Goal: Navigation & Orientation: Find specific page/section

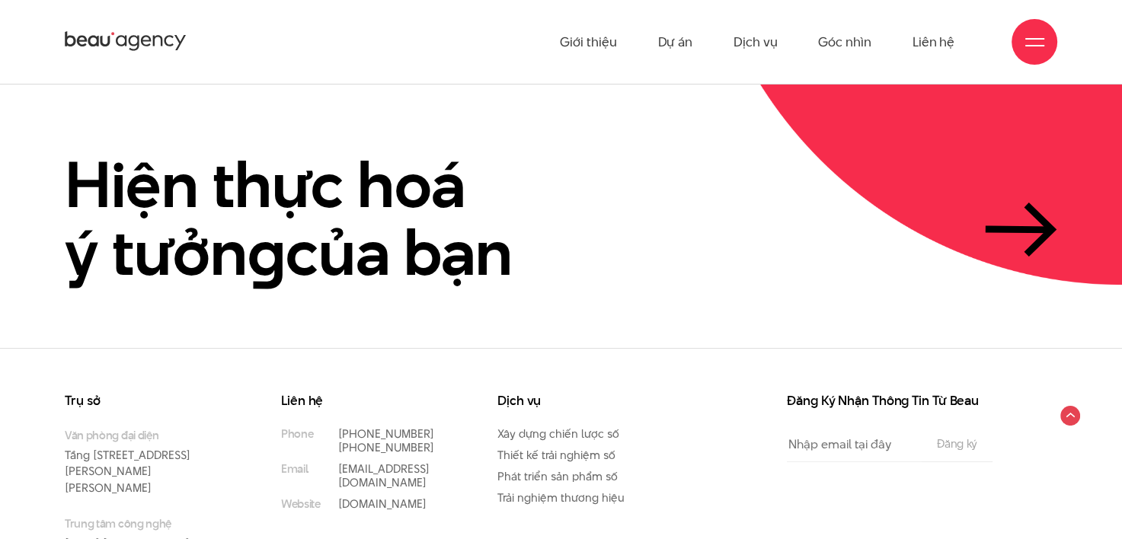
scroll to position [3551, 0]
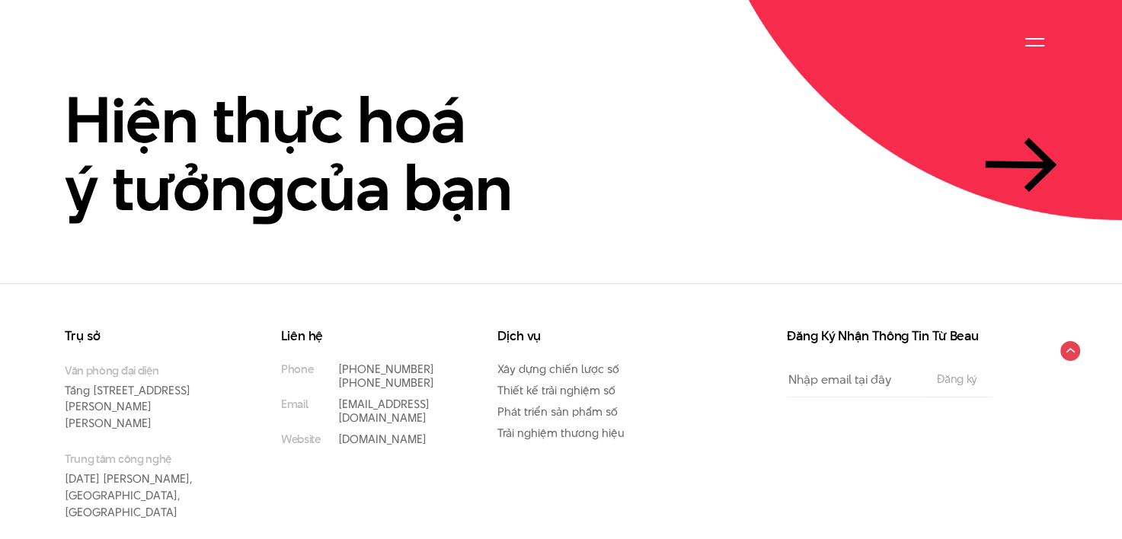
drag, startPoint x: 638, startPoint y: 396, endPoint x: 658, endPoint y: 402, distance: 21.5
drag, startPoint x: 658, startPoint y: 402, endPoint x: 549, endPoint y: 282, distance: 162.4
click at [549, 283] on div "Trụ sở Văn phòng đại diện Tầng 5, 33 Giang Văn Minh, Kim Mã, Ba Đình, Hà Nội Tr…" at bounding box center [561, 420] width 1122 height 275
drag, startPoint x: 550, startPoint y: 282, endPoint x: 459, endPoint y: 440, distance: 182.3
click at [459, 440] on div "Liên hệ Phone (+84) 97 531 9889 (+84) 86 929 1771 Email info@beau.vn Website be…" at bounding box center [378, 444] width 216 height 229
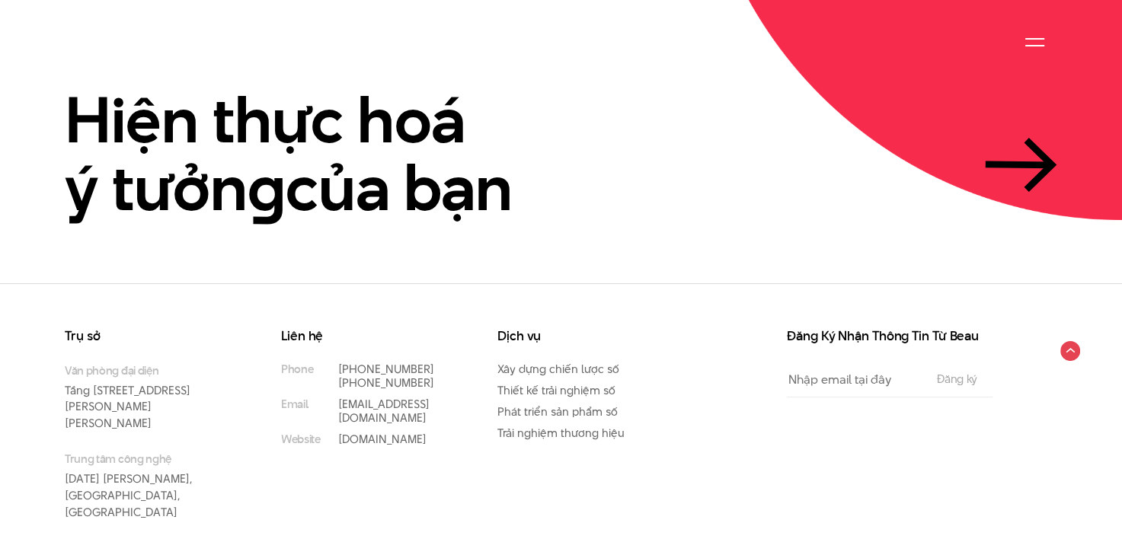
drag, startPoint x: 469, startPoint y: 400, endPoint x: 277, endPoint y: 344, distance: 199.2
click at [277, 344] on div "Liên hệ Phone (+84) 97 531 9889 (+84) 86 929 1771 Email info@beau.vn Website be…" at bounding box center [378, 444] width 216 height 229
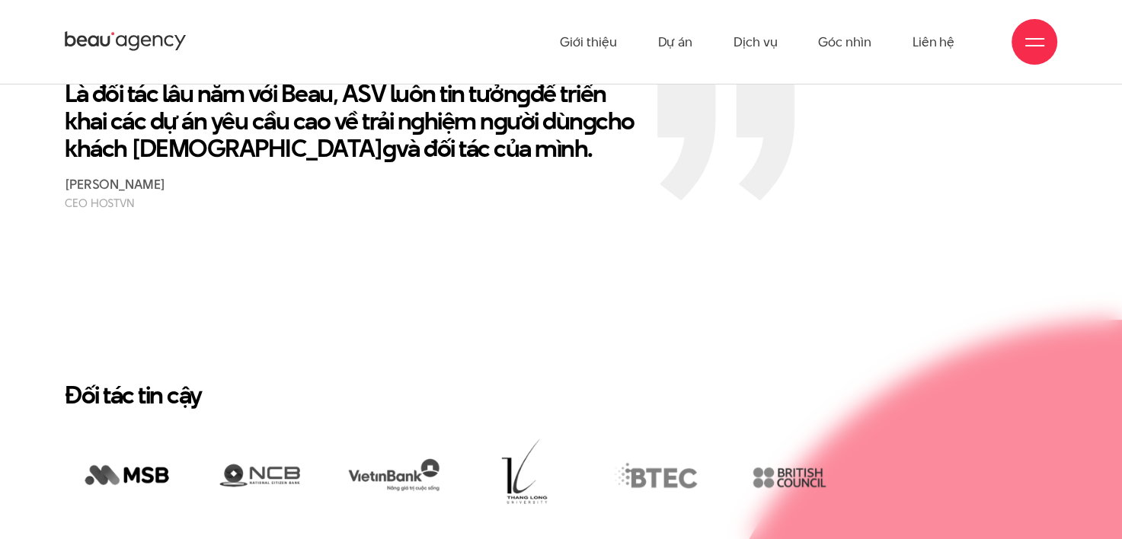
scroll to position [2484, 0]
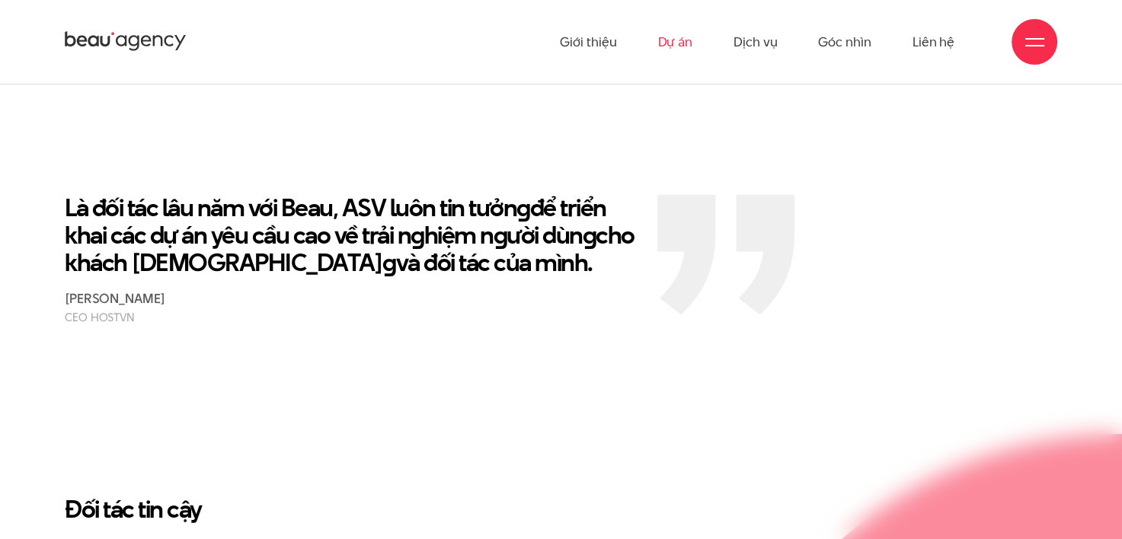
click at [663, 40] on link "Dự án" at bounding box center [675, 42] width 35 height 84
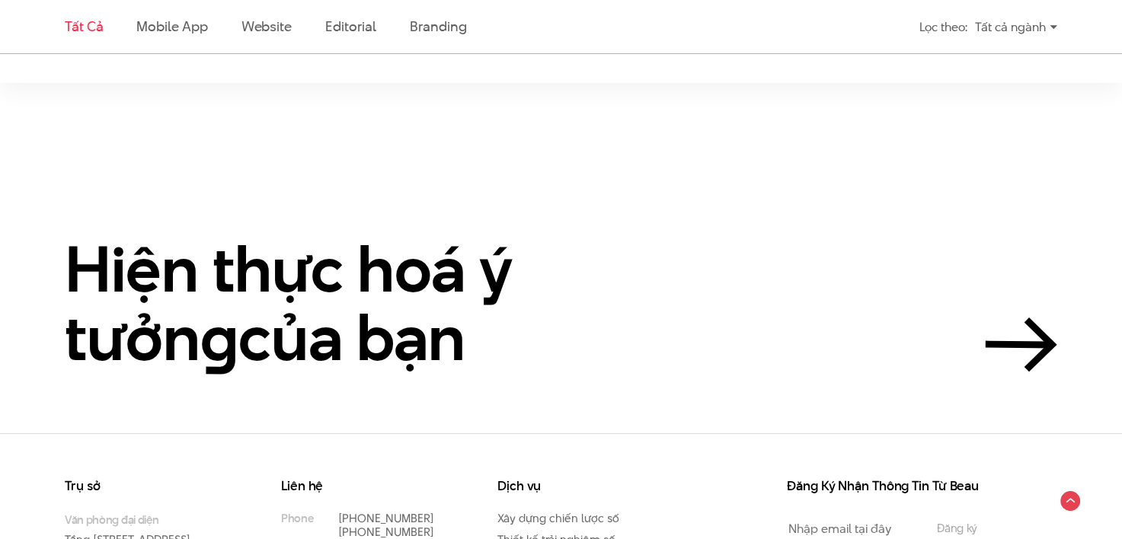
scroll to position [2743, 0]
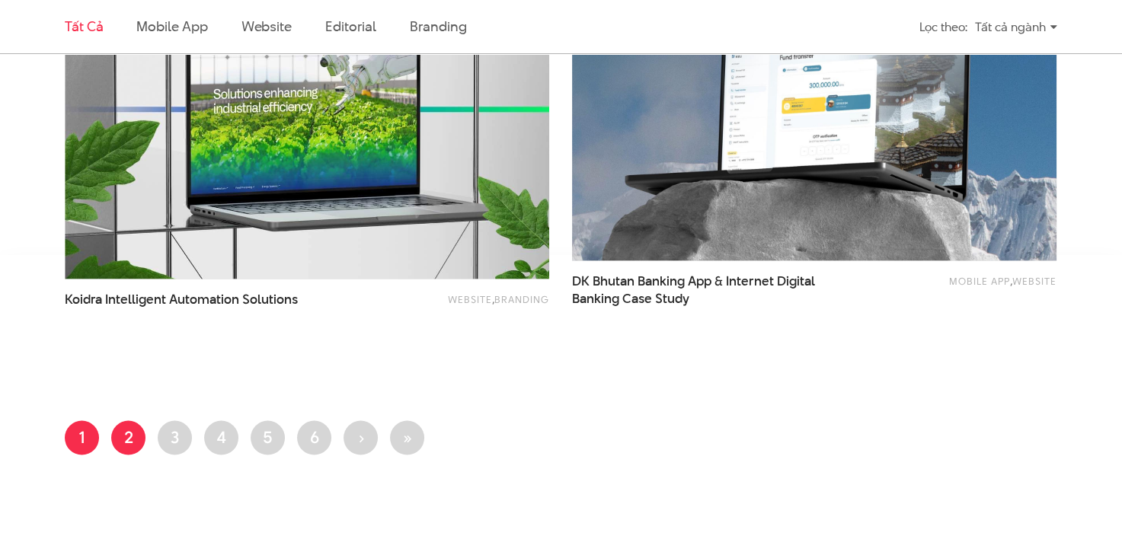
click at [119, 430] on link "Trang 2" at bounding box center [128, 438] width 34 height 34
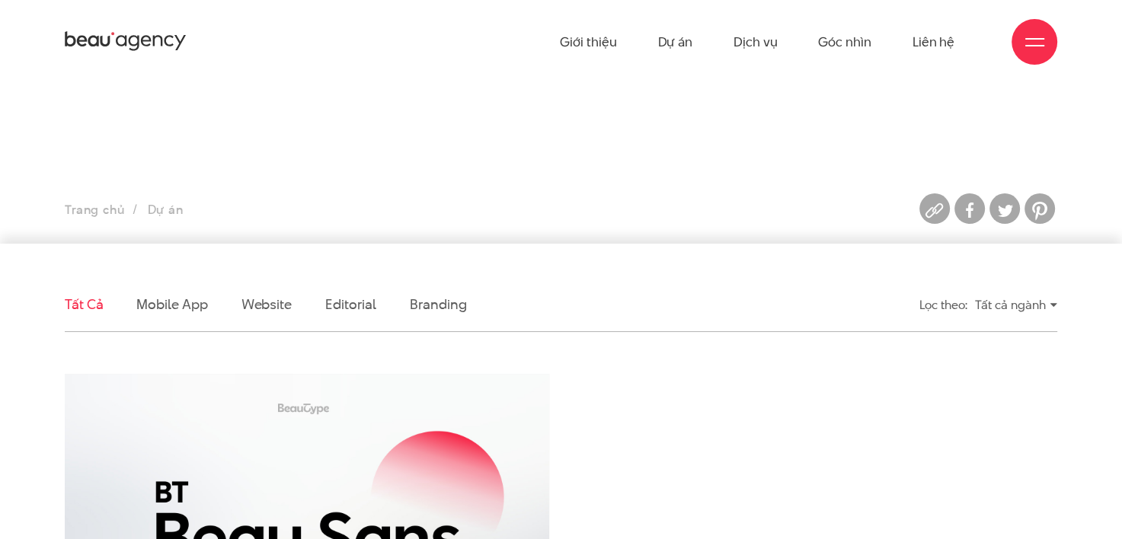
scroll to position [381, 0]
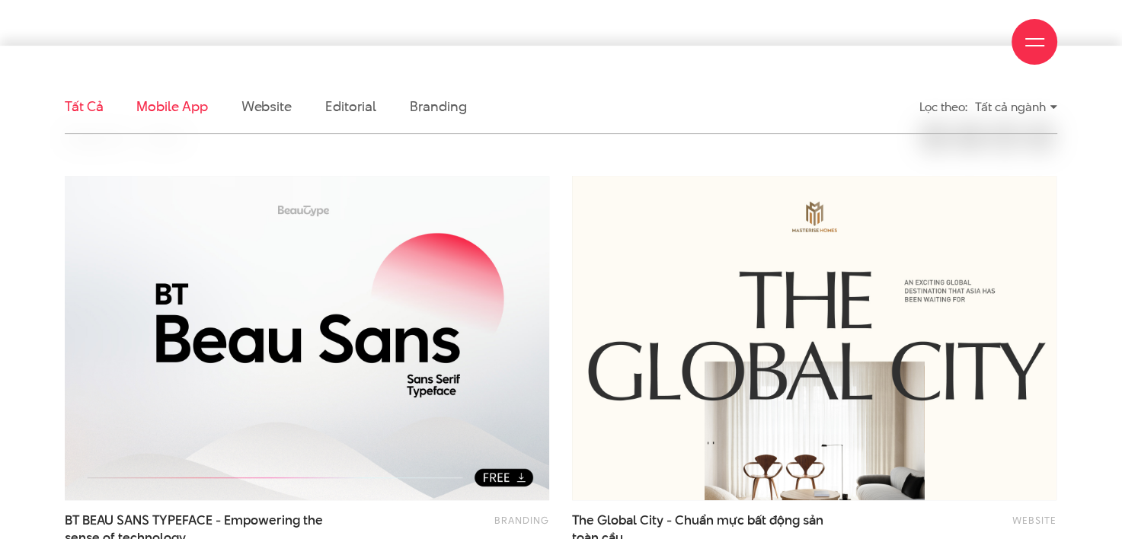
click at [173, 98] on link "Mobile app" at bounding box center [171, 106] width 71 height 19
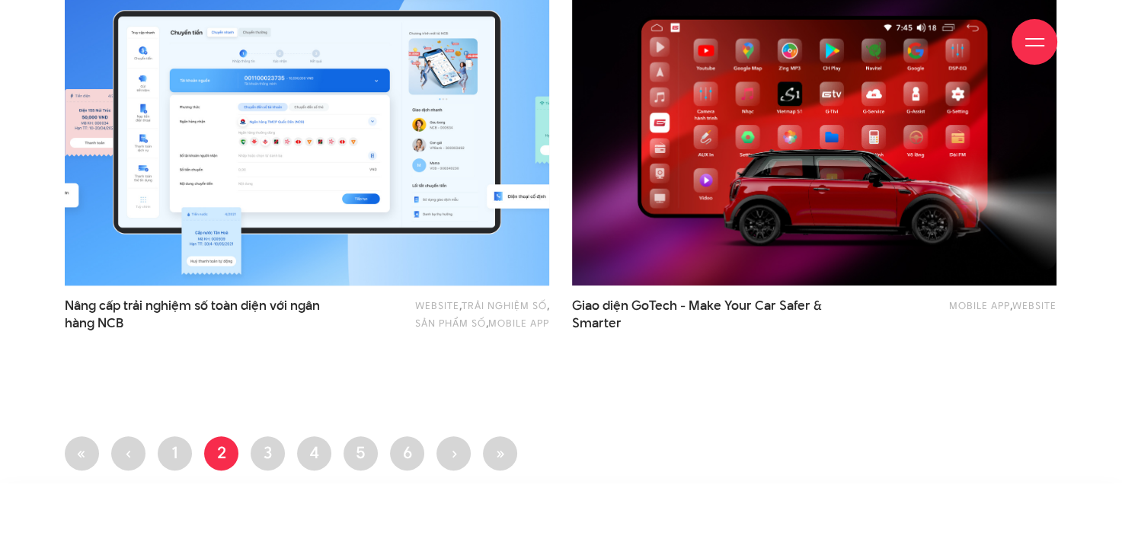
scroll to position [765, 0]
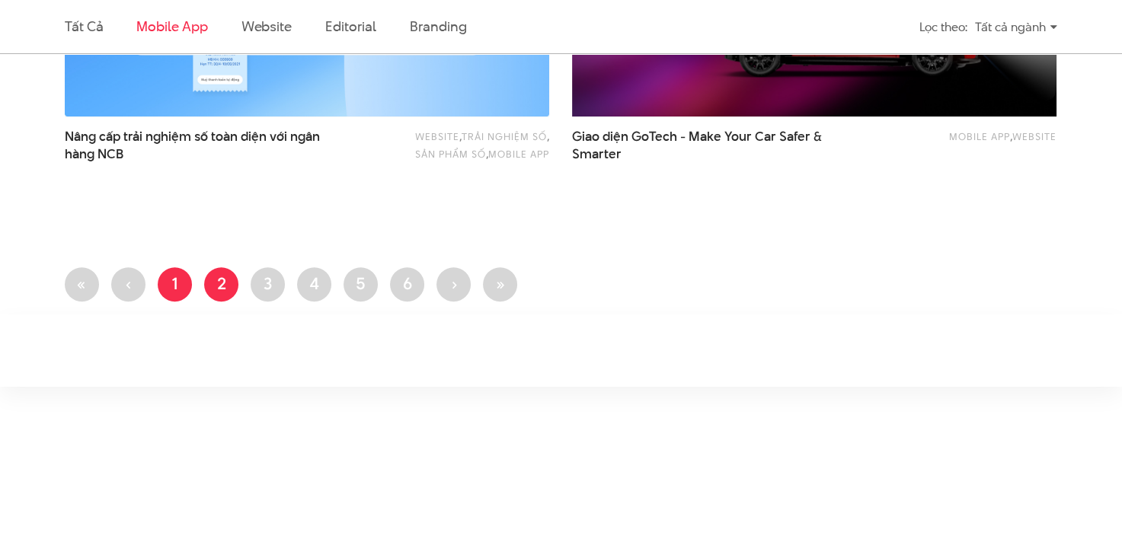
click at [181, 283] on link "Trang 1" at bounding box center [175, 284] width 34 height 34
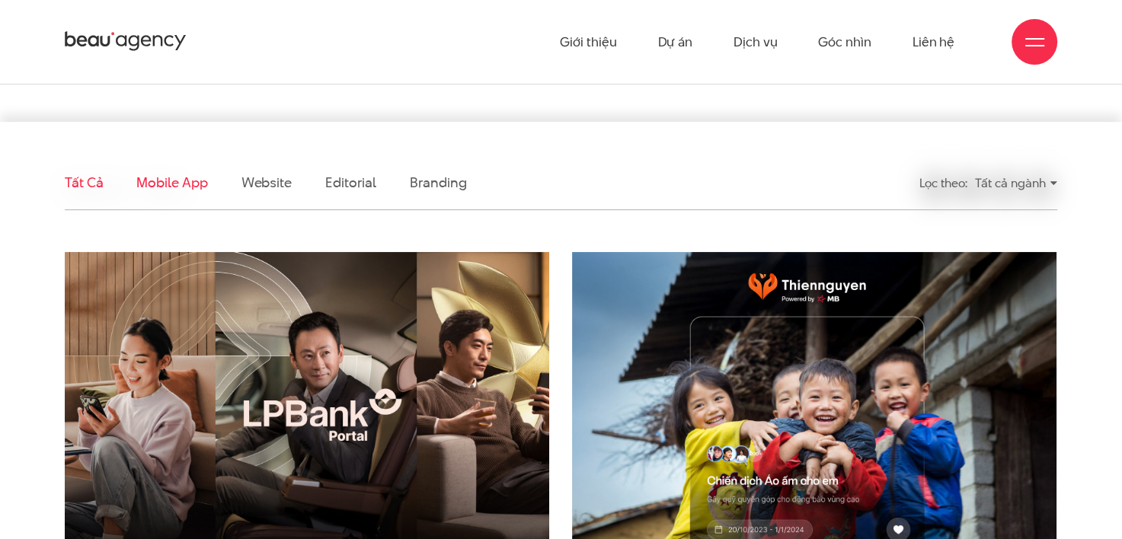
click at [180, 186] on link "Mobile app" at bounding box center [171, 182] width 71 height 19
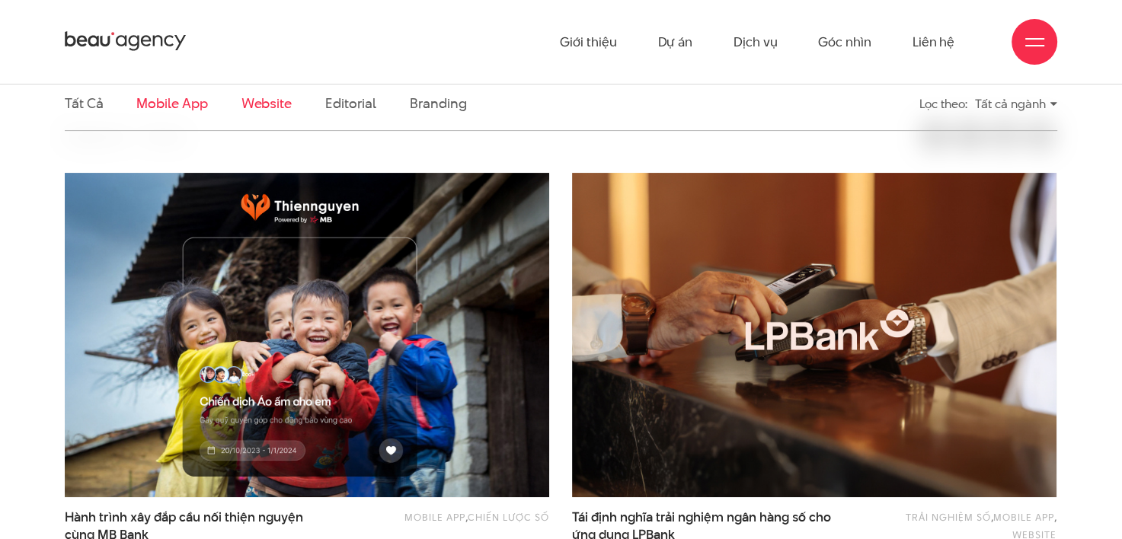
click at [249, 110] on link "Website" at bounding box center [267, 103] width 50 height 19
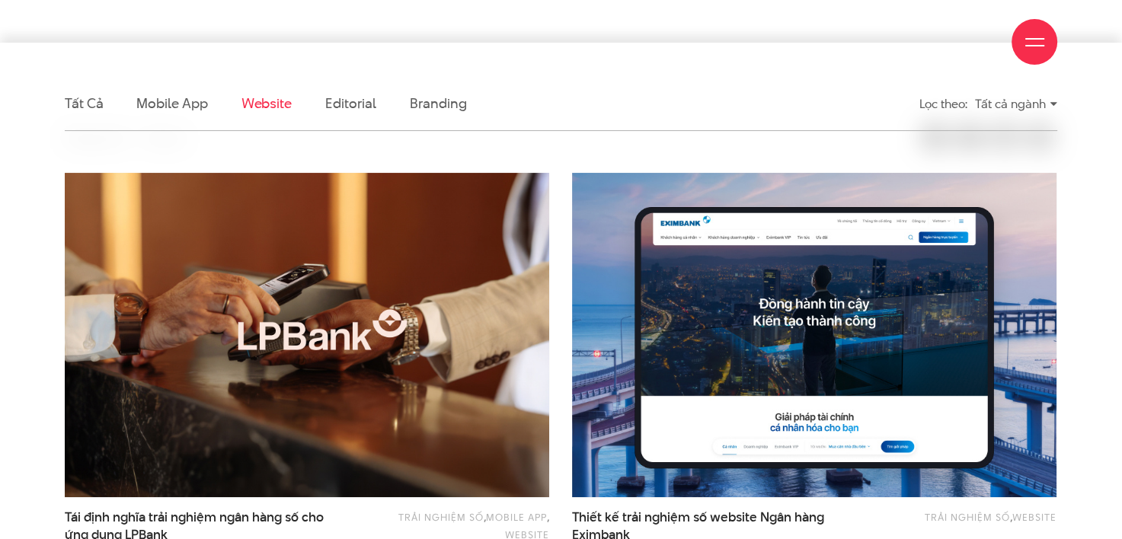
scroll to position [460, 0]
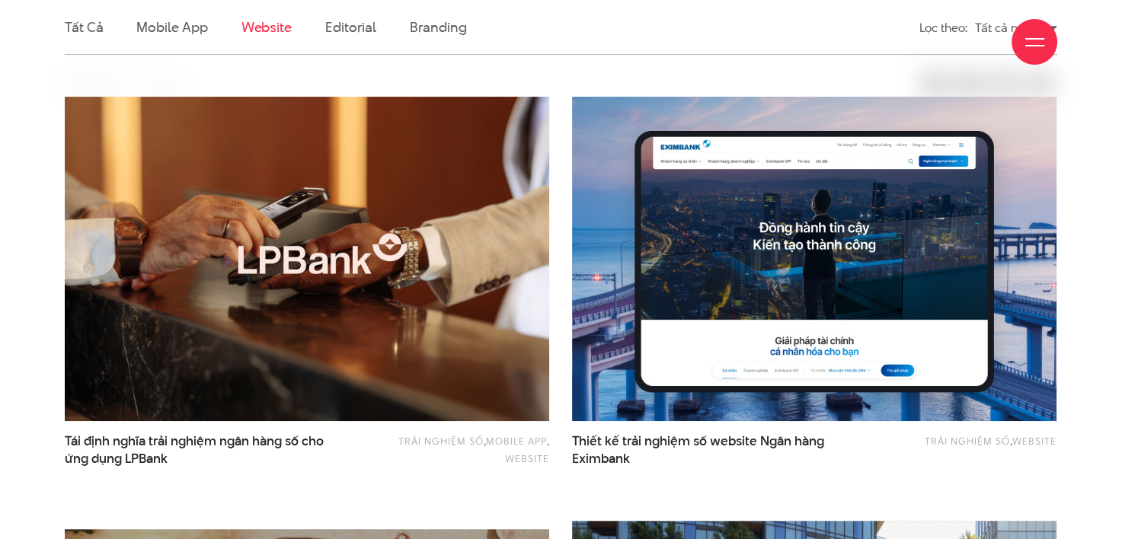
click at [341, 35] on div "Giới thiệu Dự án Dịch vụ Góc nhìn Liên hệ" at bounding box center [561, 42] width 993 height 84
click at [357, 31] on div "Giới thiệu Dự án Dịch vụ Góc nhìn Liên hệ" at bounding box center [561, 42] width 993 height 84
click at [370, 25] on div "Giới thiệu Dự án Dịch vụ Góc nhìn Liên hệ" at bounding box center [561, 42] width 993 height 84
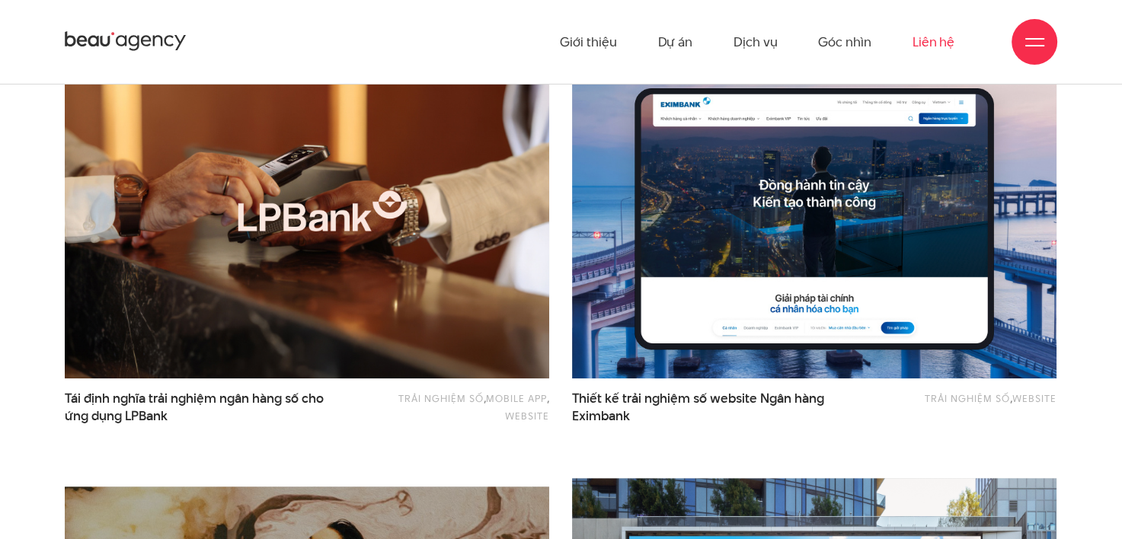
scroll to position [384, 0]
